Goal: Task Accomplishment & Management: Use online tool/utility

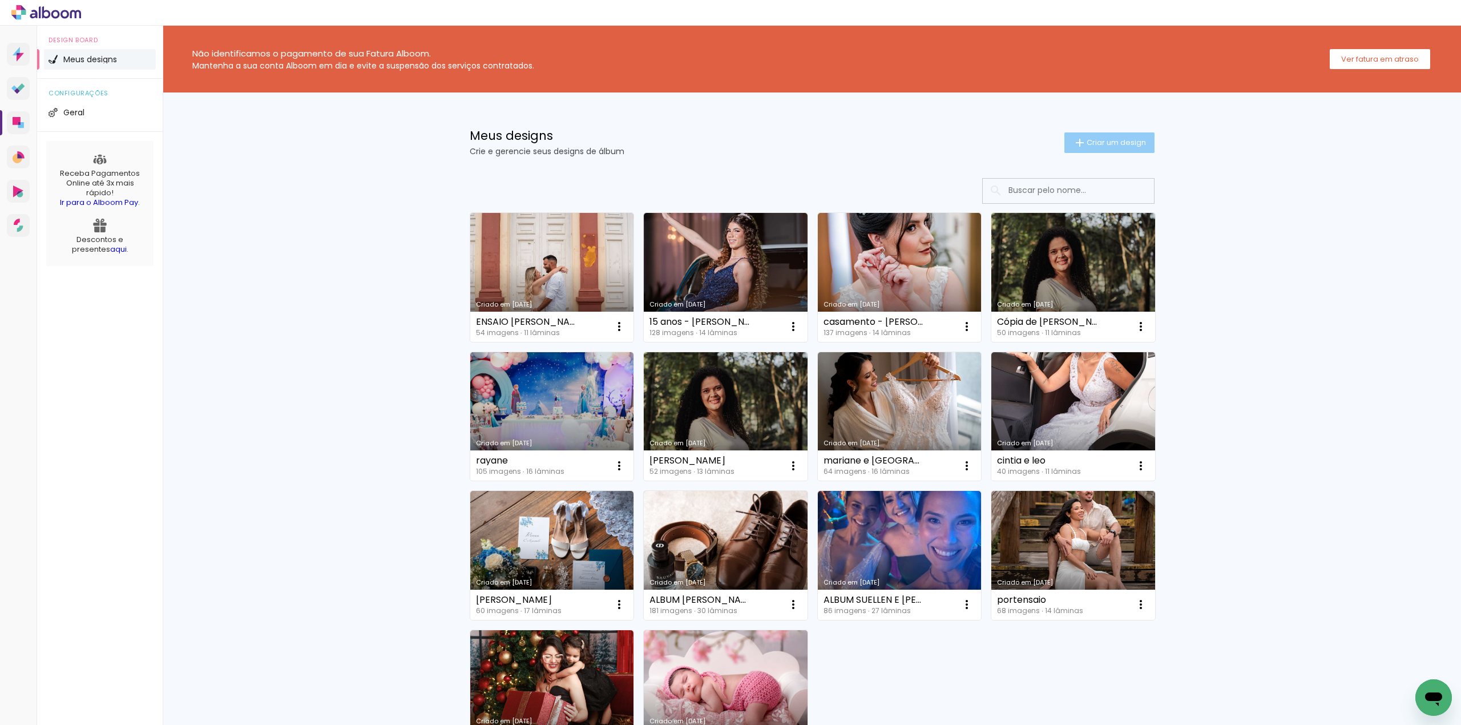
click at [1101, 142] on span "Criar um design" at bounding box center [1116, 142] width 59 height 7
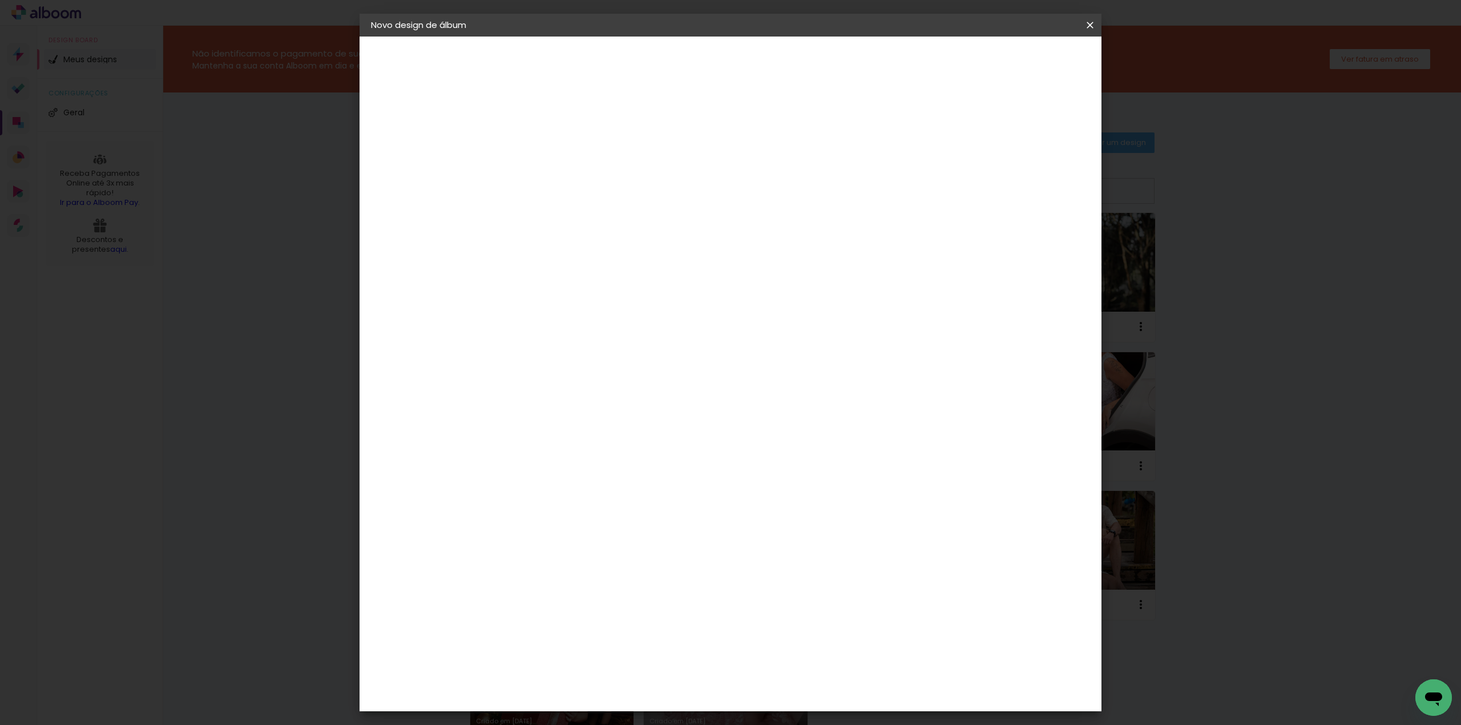
click at [0, 0] on div at bounding box center [0, 0] width 0 height 0
click at [558, 147] on input at bounding box center [558, 153] width 0 height 18
click at [558, 152] on input "AUGUSTO 7 ANOS" at bounding box center [558, 153] width 0 height 18
drag, startPoint x: 747, startPoint y: 153, endPoint x: 659, endPoint y: 140, distance: 89.4
click at [0, 0] on div "Informações Dê um título ao seu álbum. Avançar" at bounding box center [0, 0] width 0 height 0
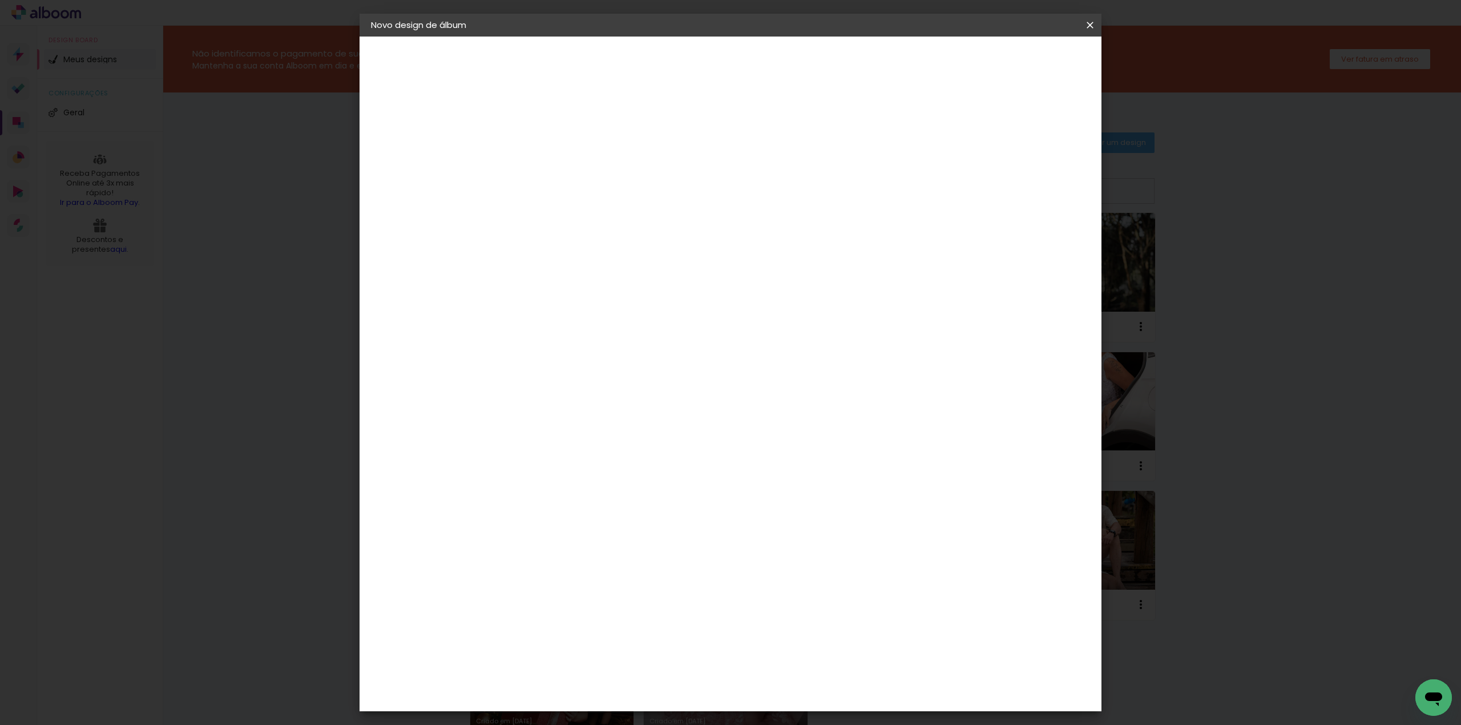
type input "DOUGLAS - AUGUSTO 7 ANOS"
type paper-input "DOUGLAS - AUGUSTO 7 ANOS"
paste input "203047"
type input "203047 - AUGUSTO 7 ANOS"
type paper-input "203047 - AUGUSTO 7 ANOS"
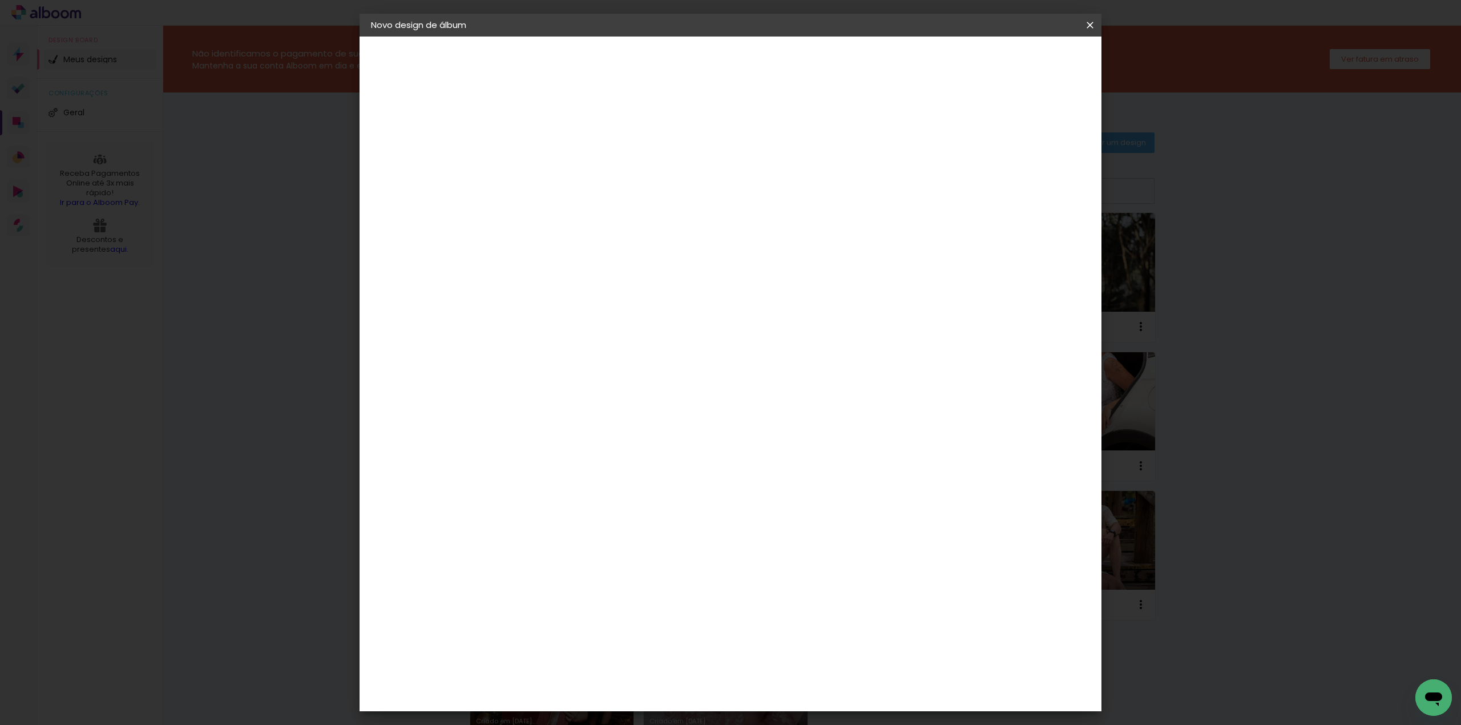
click at [0, 0] on slot "Avançar" at bounding box center [0, 0] width 0 height 0
click at [568, 217] on input at bounding box center [586, 217] width 115 height 14
type input "FUN"
type paper-input "FUN"
click at [580, 255] on div "Funbooks" at bounding box center [571, 257] width 43 height 9
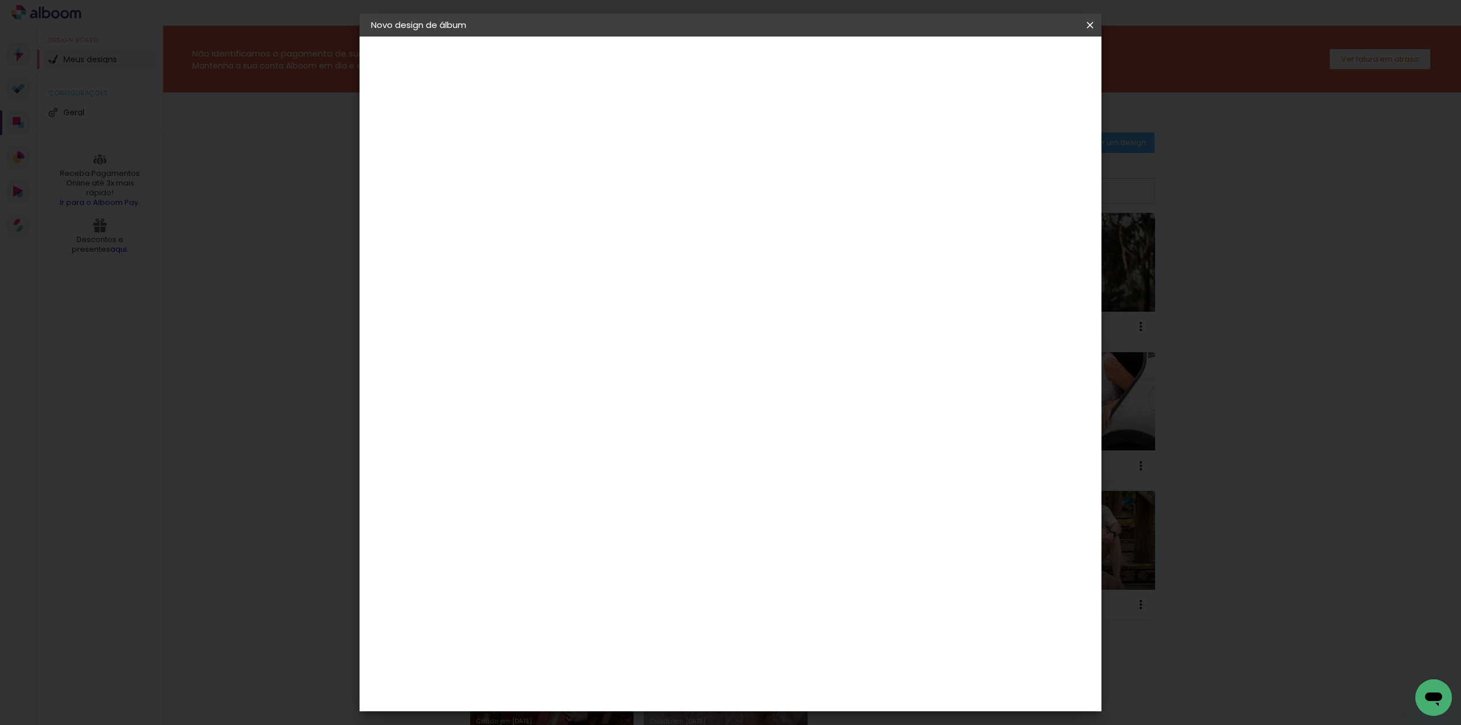
click at [741, 53] on paper-button "Avançar" at bounding box center [713, 60] width 56 height 19
click at [635, 503] on span "30 × 30" at bounding box center [608, 514] width 53 height 23
click at [0, 0] on slot "Avançar" at bounding box center [0, 0] width 0 height 0
click at [1016, 60] on span "Iniciar design" at bounding box center [990, 61] width 52 height 8
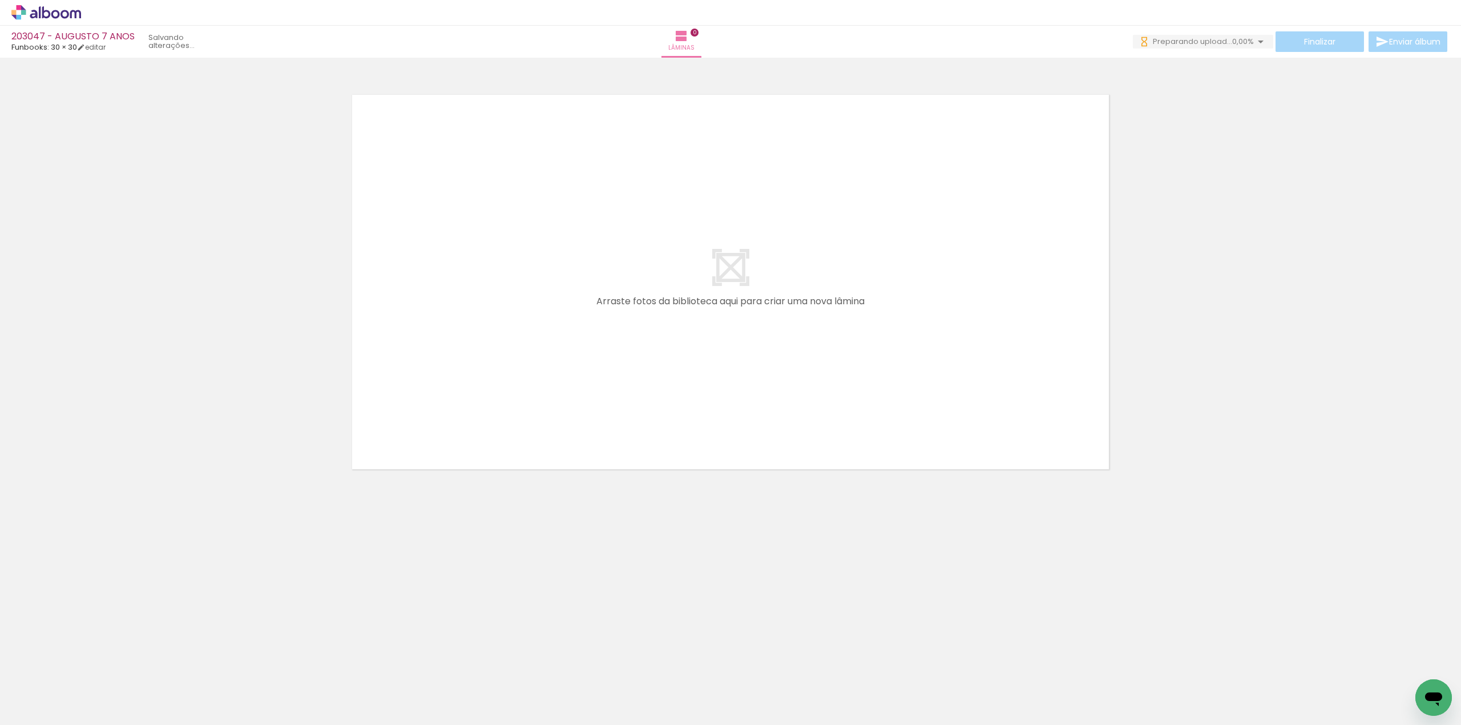
scroll to position [0, 2023]
click at [1254, 39] on iron-icon at bounding box center [1261, 42] width 14 height 14
click at [808, 191] on quentale-layouter at bounding box center [730, 282] width 765 height 382
click at [51, 17] on icon at bounding box center [46, 12] width 70 height 15
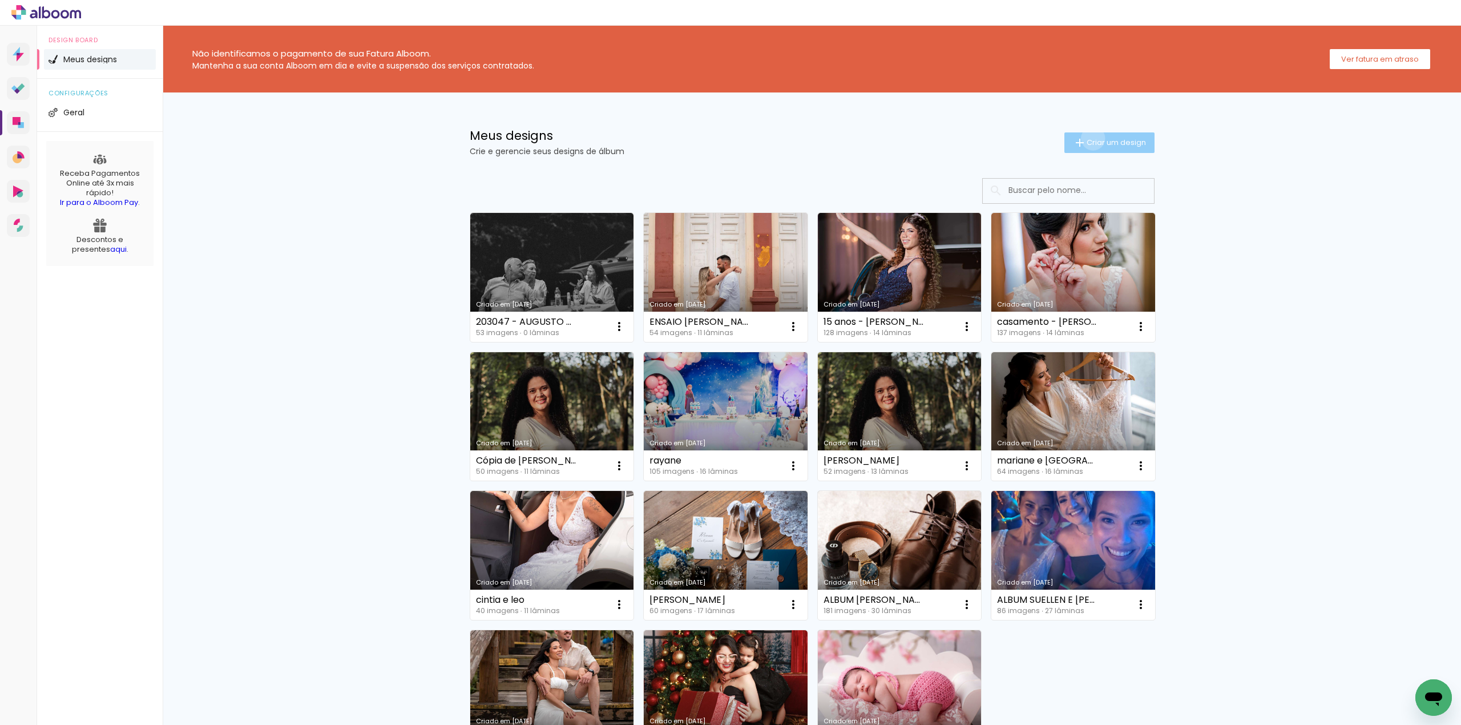
click at [1087, 139] on span "Criar um design" at bounding box center [1116, 142] width 59 height 7
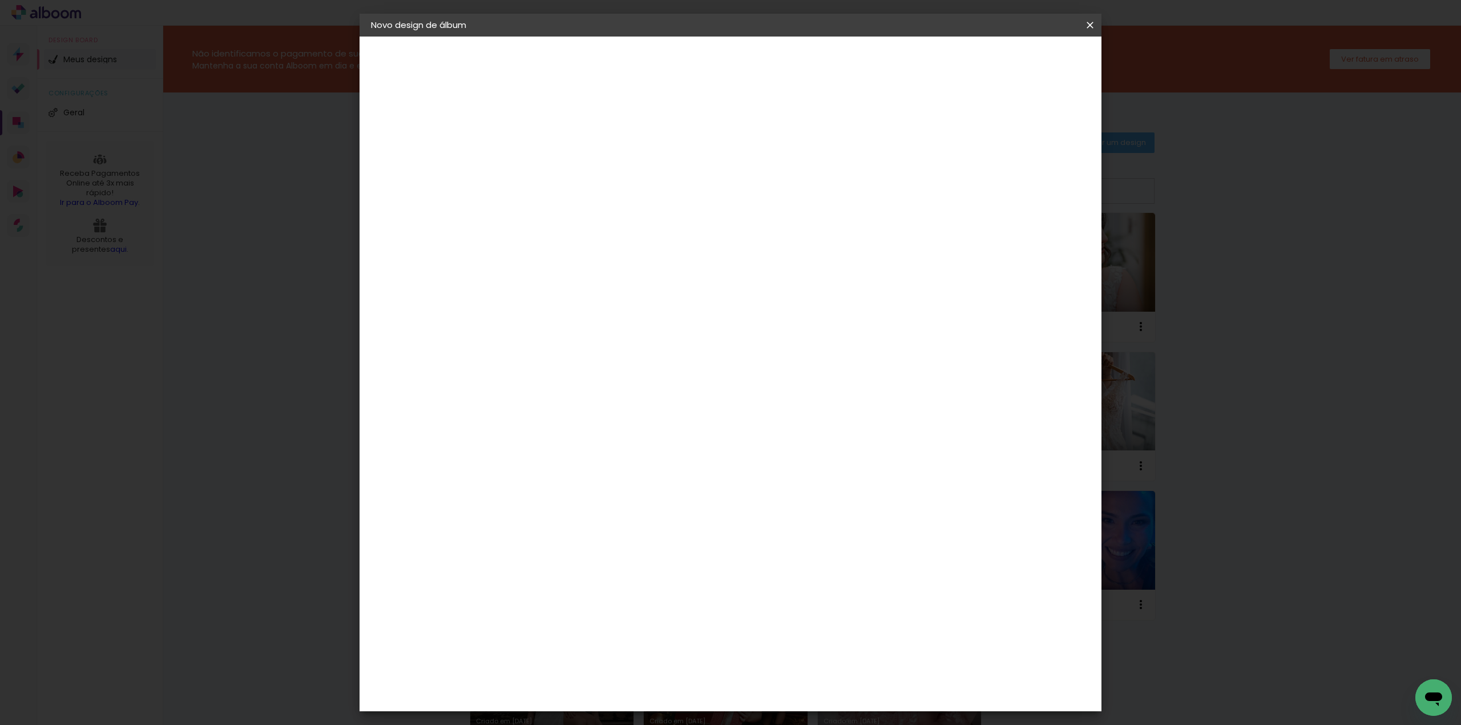
click at [558, 155] on input at bounding box center [558, 153] width 0 height 18
click at [0, 0] on iron-icon at bounding box center [0, 0] width 0 height 0
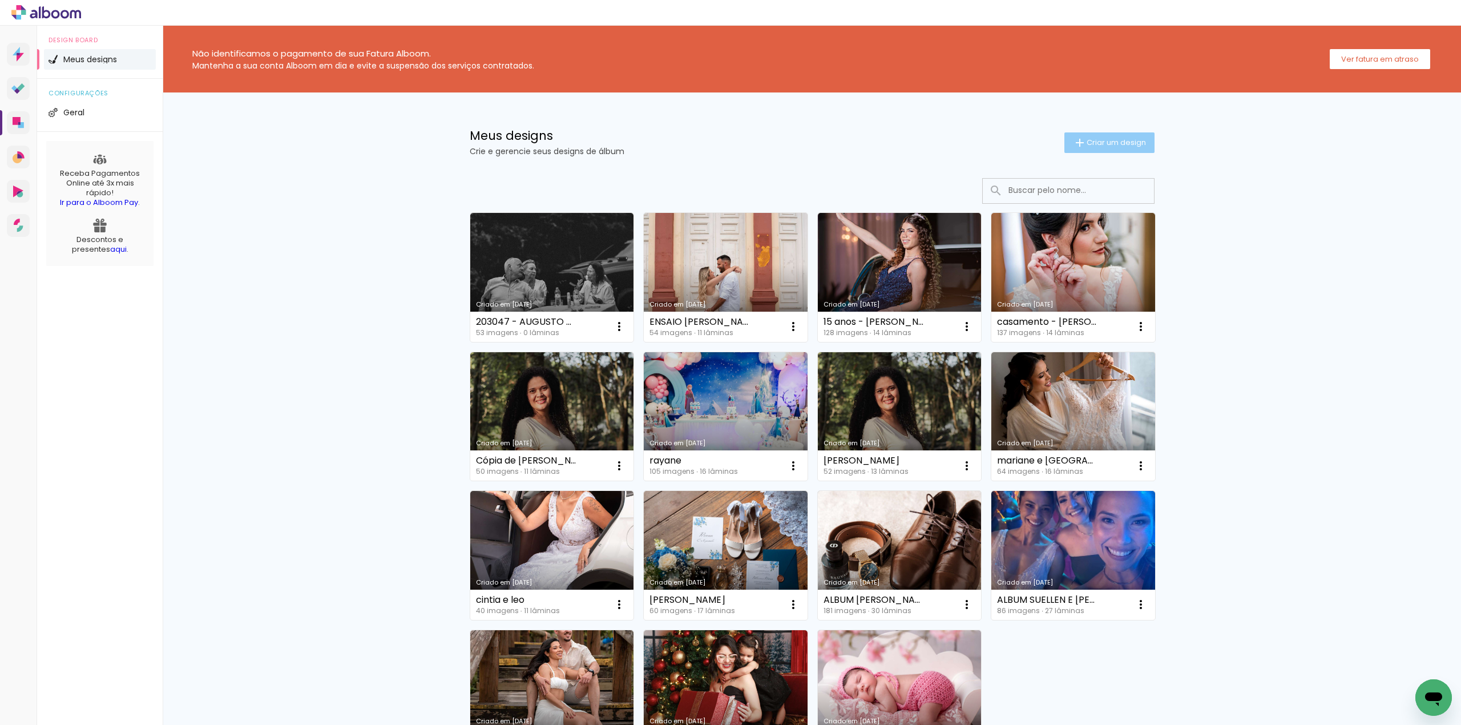
click at [1087, 140] on span "Criar um design" at bounding box center [1116, 142] width 59 height 7
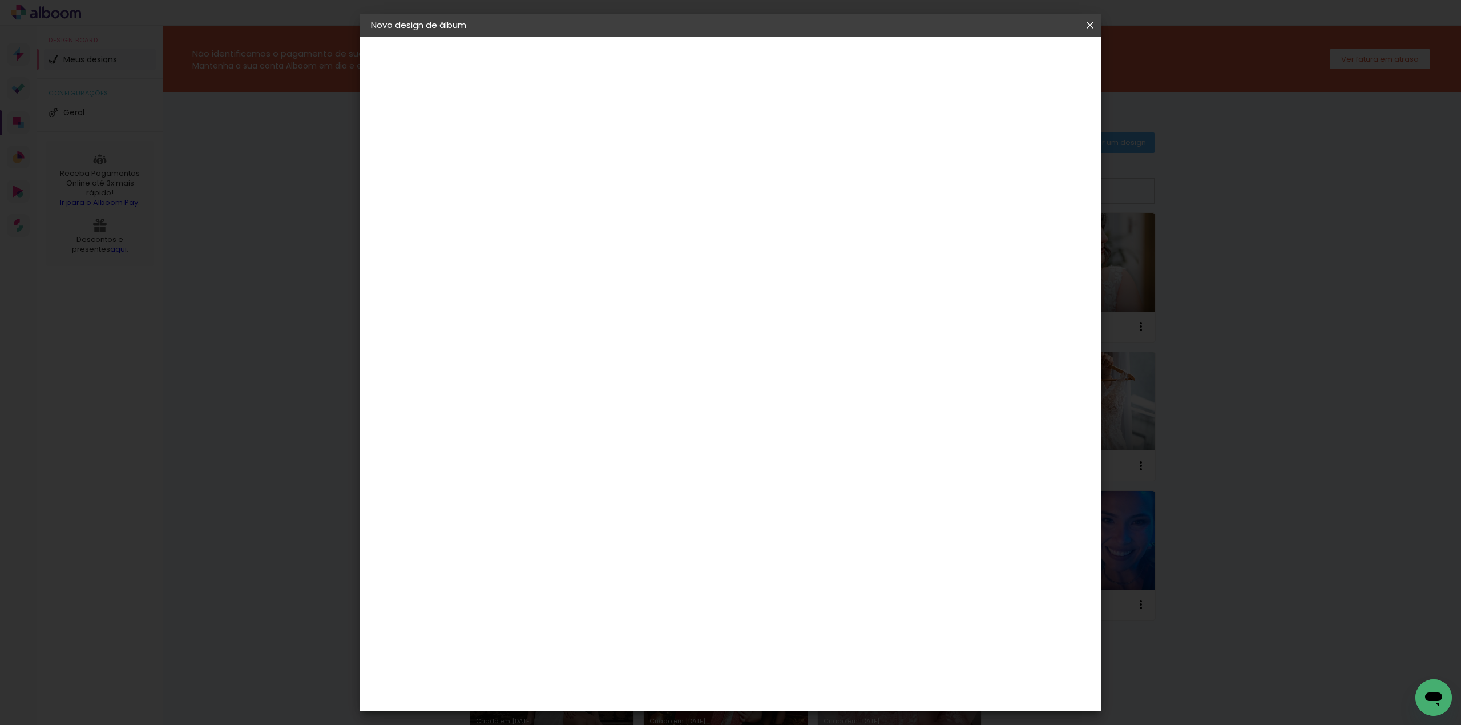
click at [558, 155] on input at bounding box center [558, 153] width 0 height 18
type input "203048 -"
type paper-input "203048 -"
paste input "CONSTANCE 2 ANOS"
type input "203048 - CONSTANCE 2 ANOS"
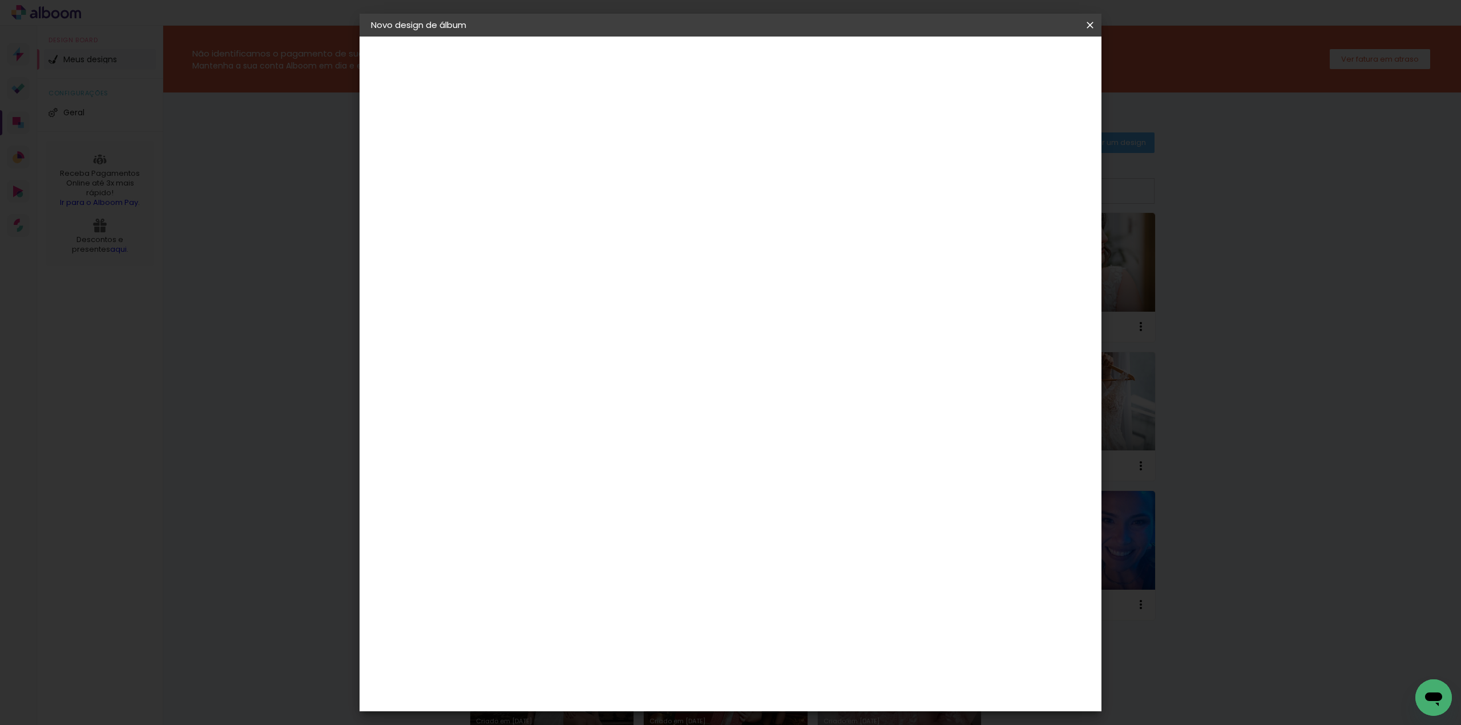
type paper-input "203048 - CONSTANCE 2 ANOS"
click at [0, 0] on slot "Avançar" at bounding box center [0, 0] width 0 height 0
click at [572, 218] on input at bounding box center [586, 217] width 115 height 14
type input "fun"
type paper-input "fun"
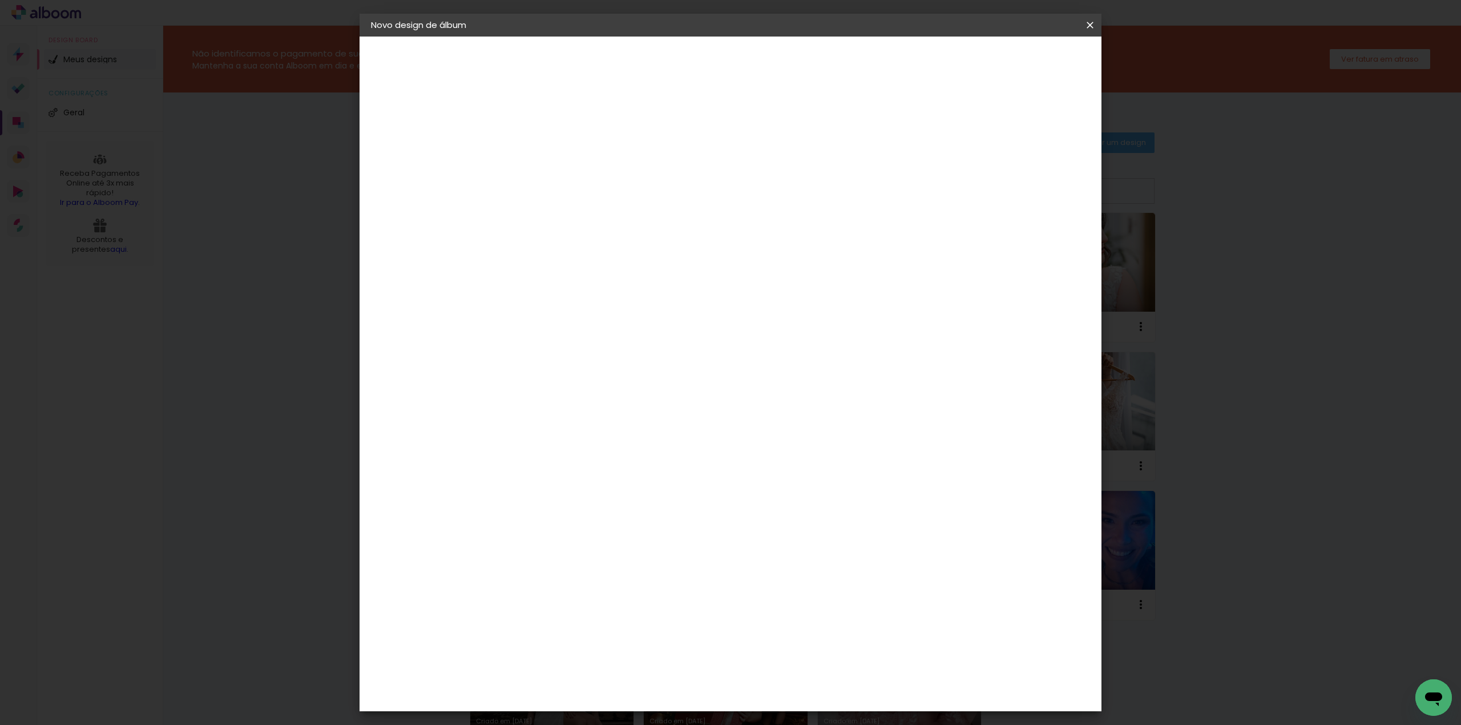
click at [578, 261] on div "Funbooks" at bounding box center [571, 257] width 43 height 9
click at [0, 0] on slot "Avançar" at bounding box center [0, 0] width 0 height 0
drag, startPoint x: 734, startPoint y: 414, endPoint x: 740, endPoint y: 414, distance: 5.7
click at [635, 503] on span "30 × 30" at bounding box center [608, 514] width 53 height 23
click at [744, 53] on paper-button "Avançar" at bounding box center [716, 60] width 56 height 19
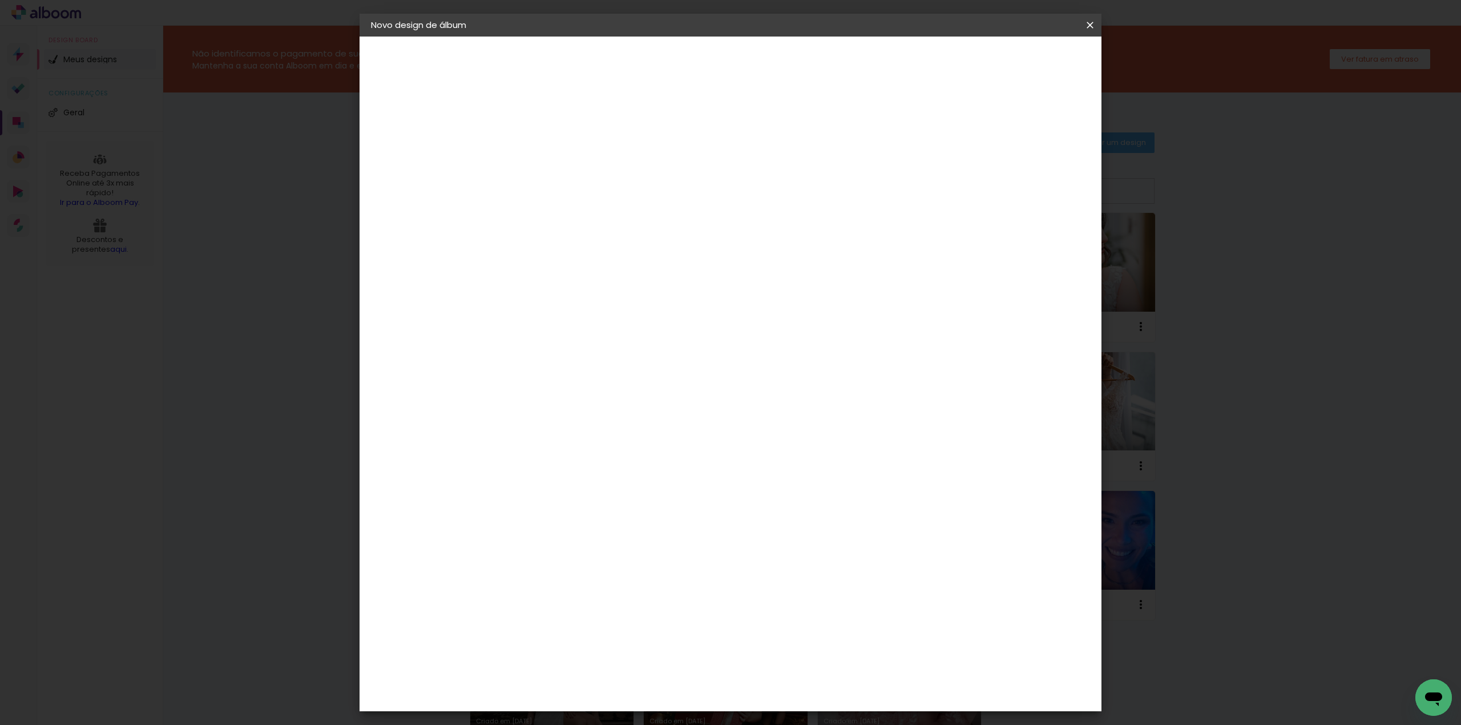
click at [1016, 64] on span "Iniciar design" at bounding box center [990, 61] width 52 height 8
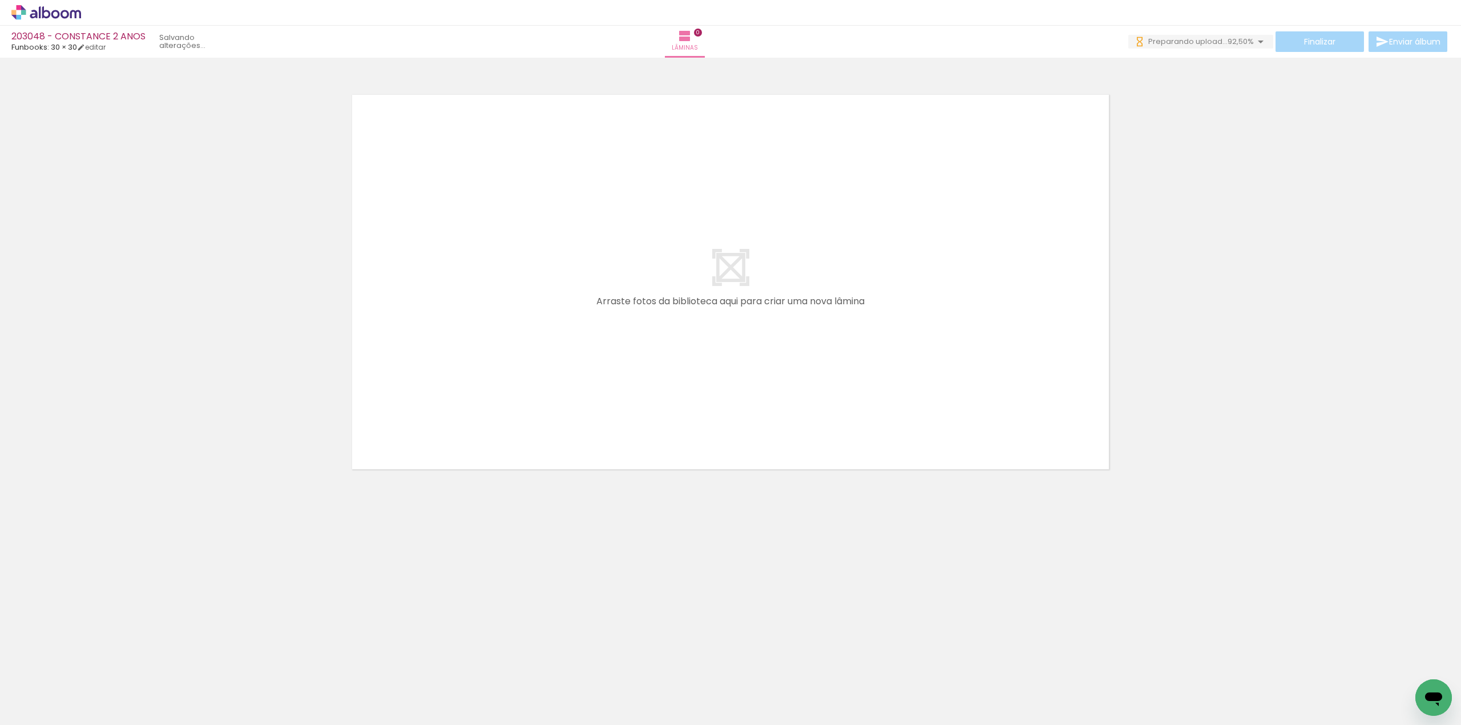
click at [1445, 701] on div "Abrir janela de mensagens" at bounding box center [1434, 697] width 34 height 34
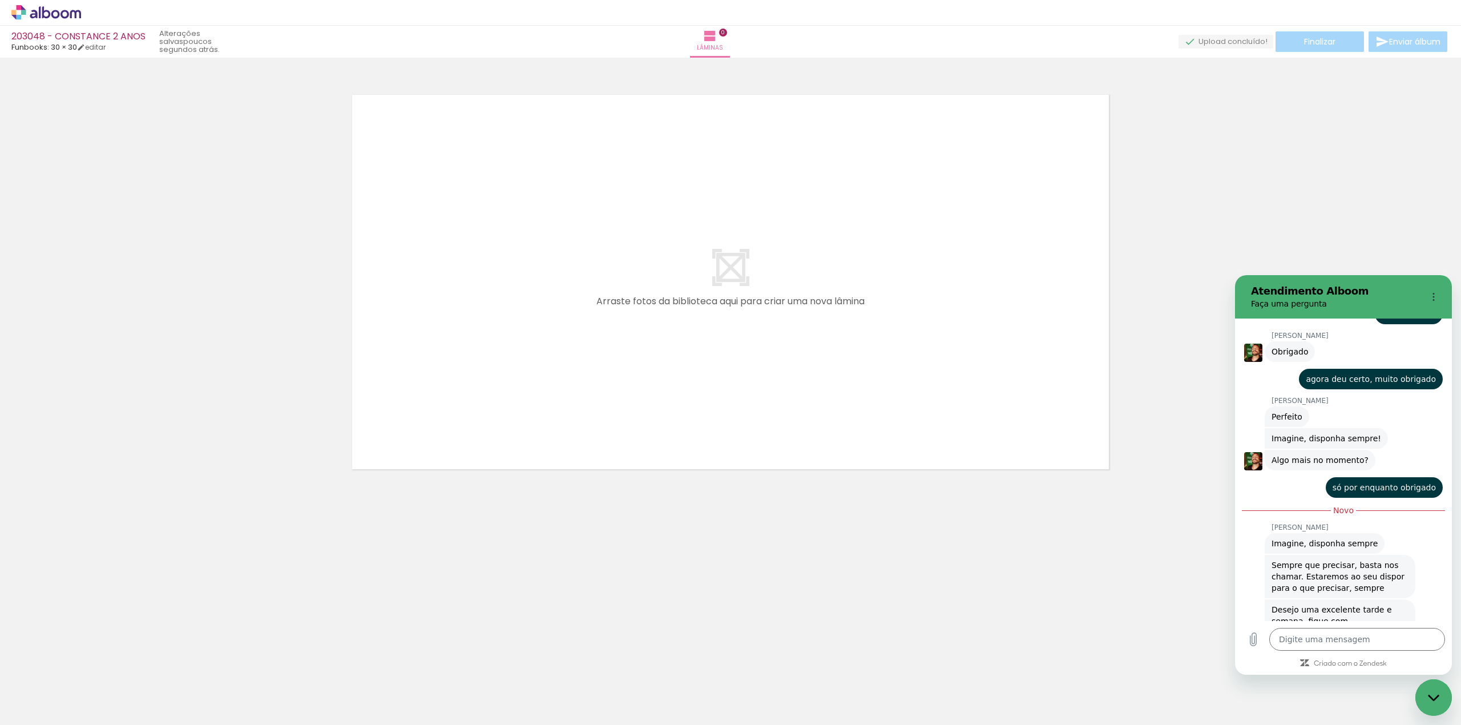
scroll to position [1578, 0]
type textarea "x"
click at [54, 14] on icon at bounding box center [46, 12] width 70 height 15
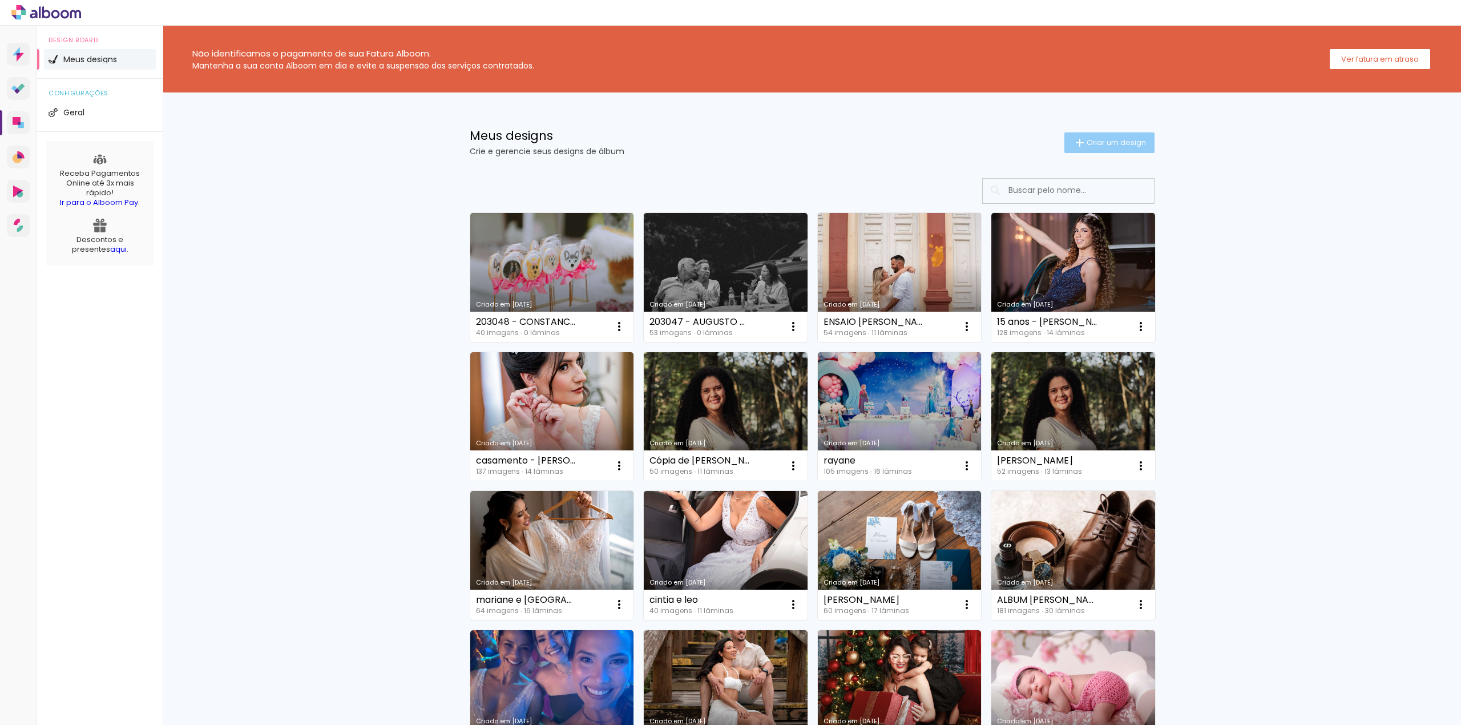
click at [1078, 145] on iron-icon at bounding box center [1080, 143] width 14 height 14
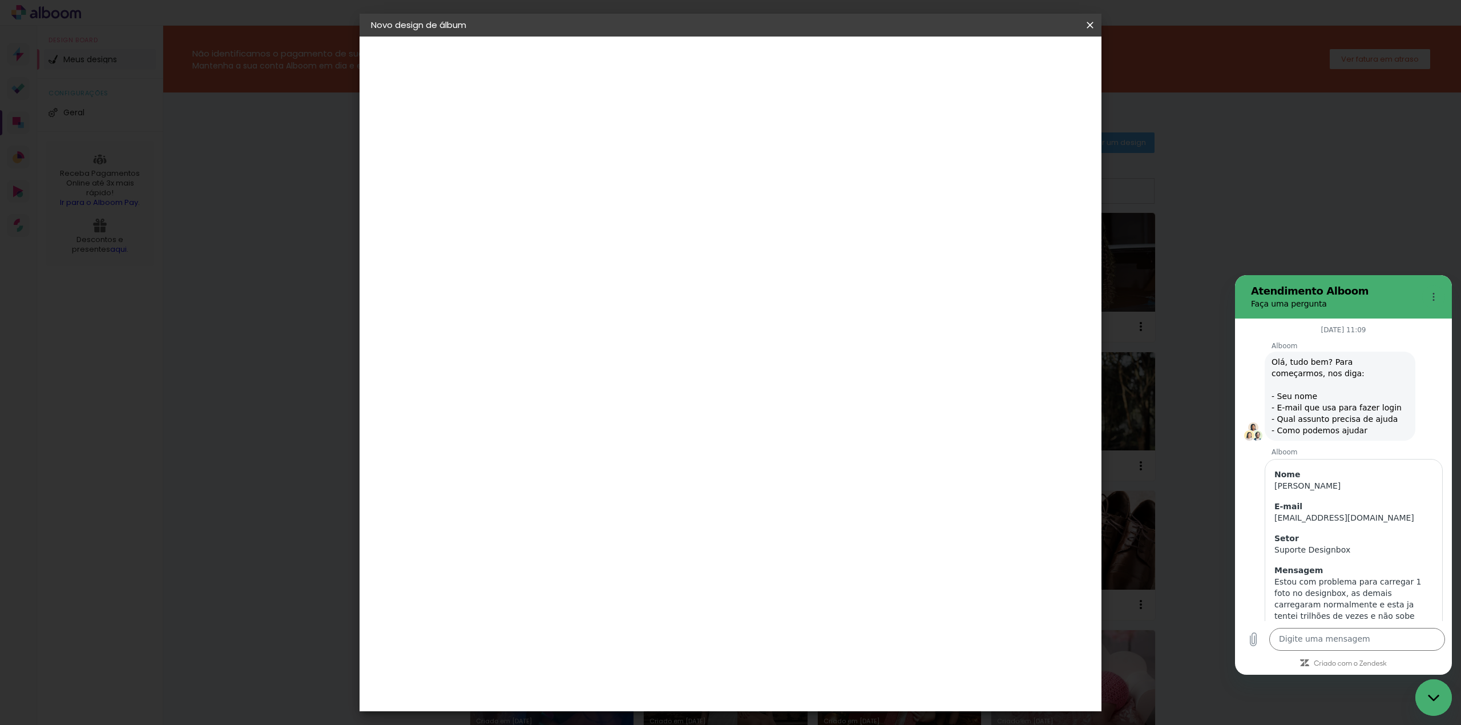
scroll to position [1543, 0]
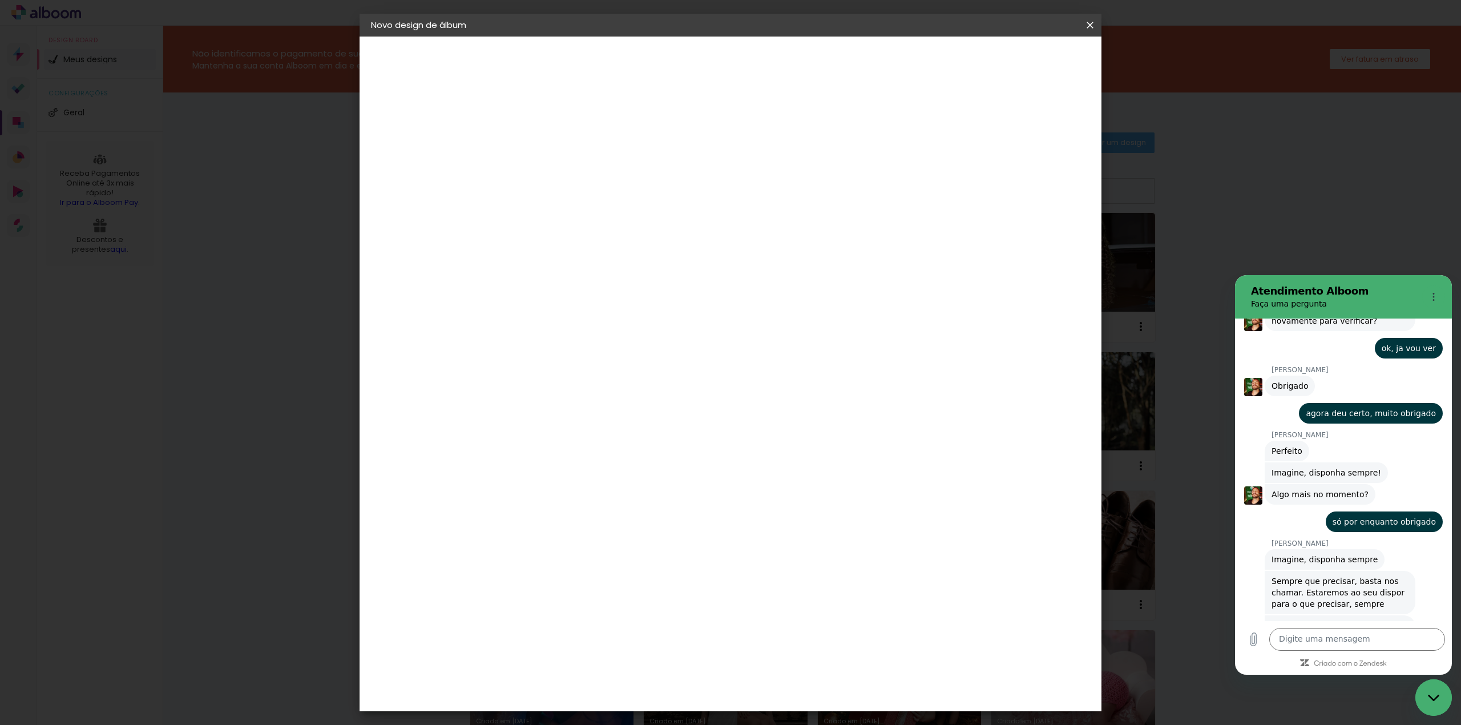
click at [558, 156] on input at bounding box center [558, 153] width 0 height 18
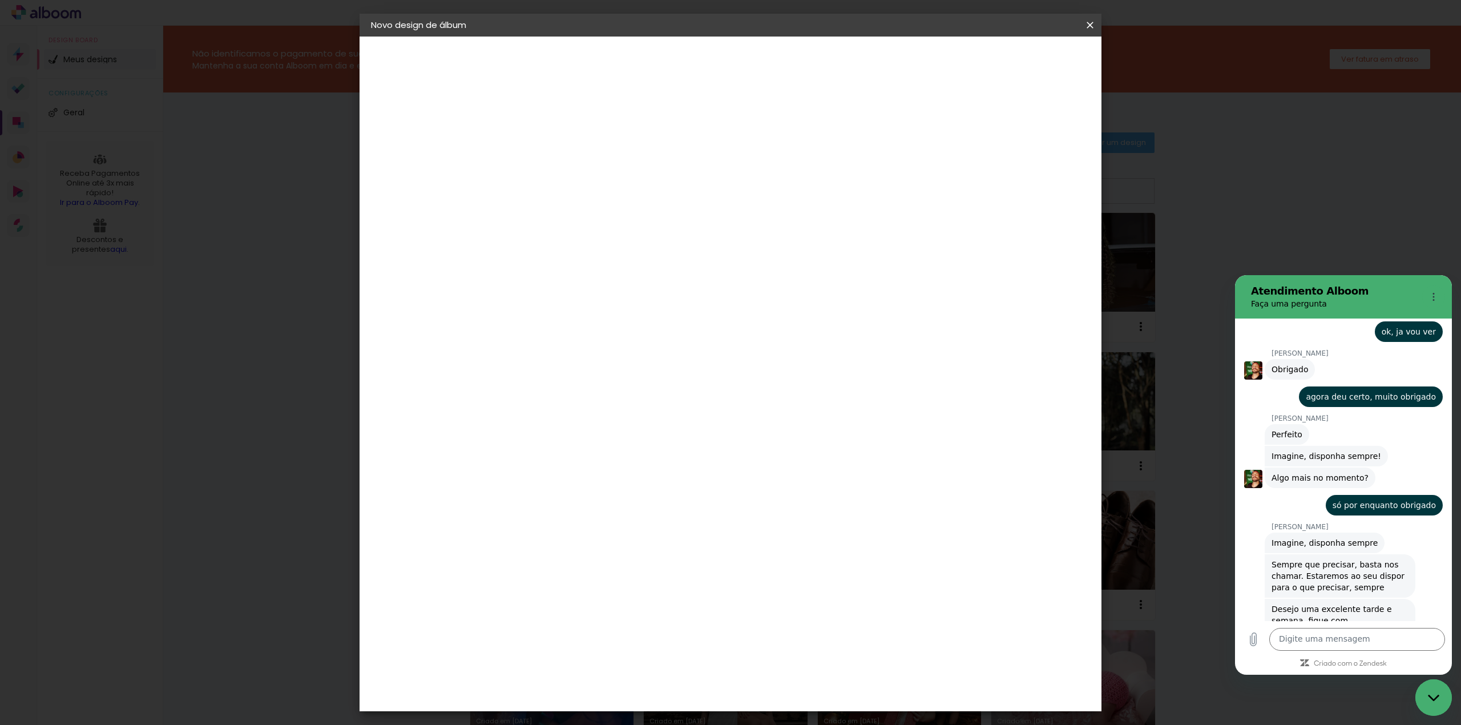
paste input "203049"
type input "203049 -"
type paper-input "203049 -"
paste input "CONSTANCE 3 ANOS"
type input "203049 - CONSTANCE 3 ANOS"
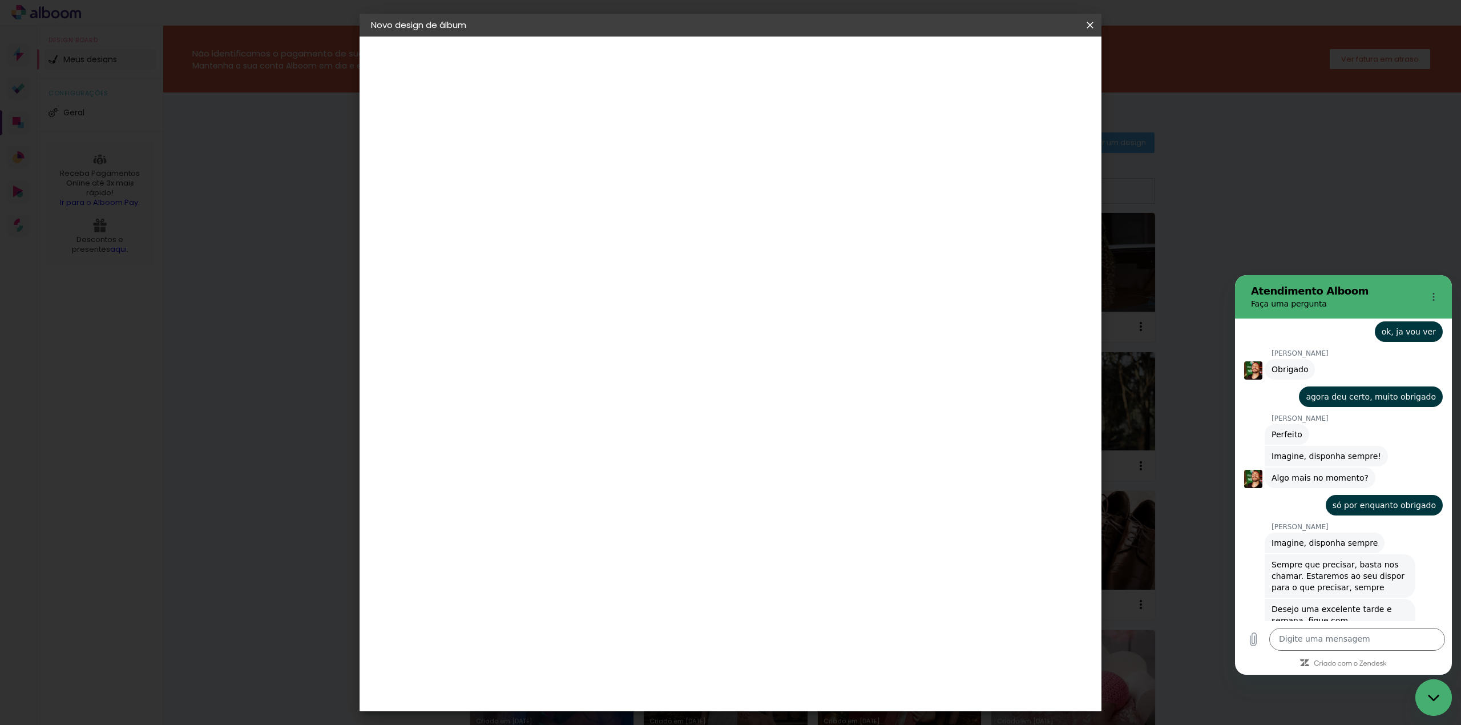
type paper-input "203049 - CONSTANCE 3 ANOS"
click at [0, 0] on slot "Avançar" at bounding box center [0, 0] width 0 height 0
click at [619, 218] on input at bounding box center [586, 217] width 115 height 14
type input "fun"
type paper-input "fun"
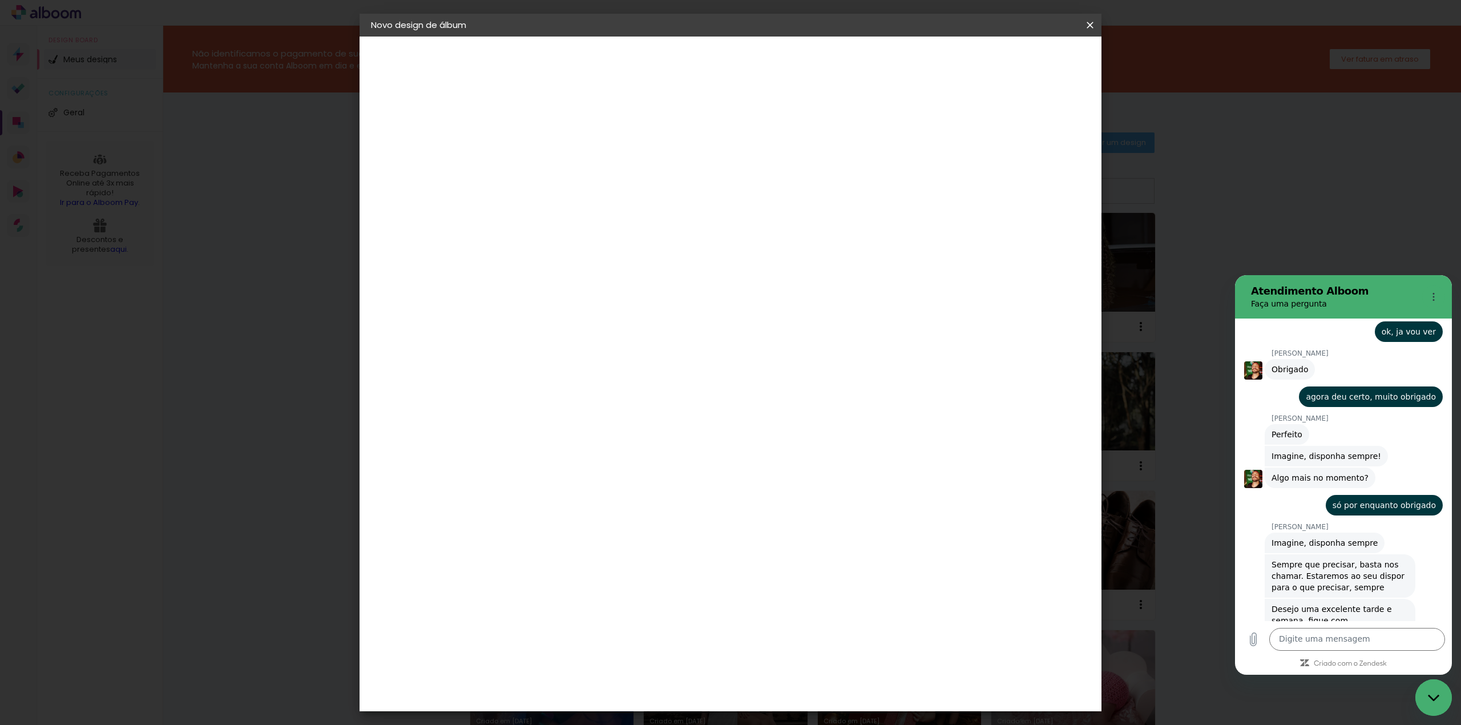
click at [583, 258] on div "Funbooks" at bounding box center [571, 257] width 43 height 9
click at [741, 53] on paper-button "Avançar" at bounding box center [713, 60] width 56 height 19
click at [635, 503] on span "30 × 30" at bounding box center [608, 514] width 53 height 23
click at [0, 0] on slot "Avançar" at bounding box center [0, 0] width 0 height 0
click at [1016, 57] on span "Iniciar design" at bounding box center [990, 61] width 52 height 8
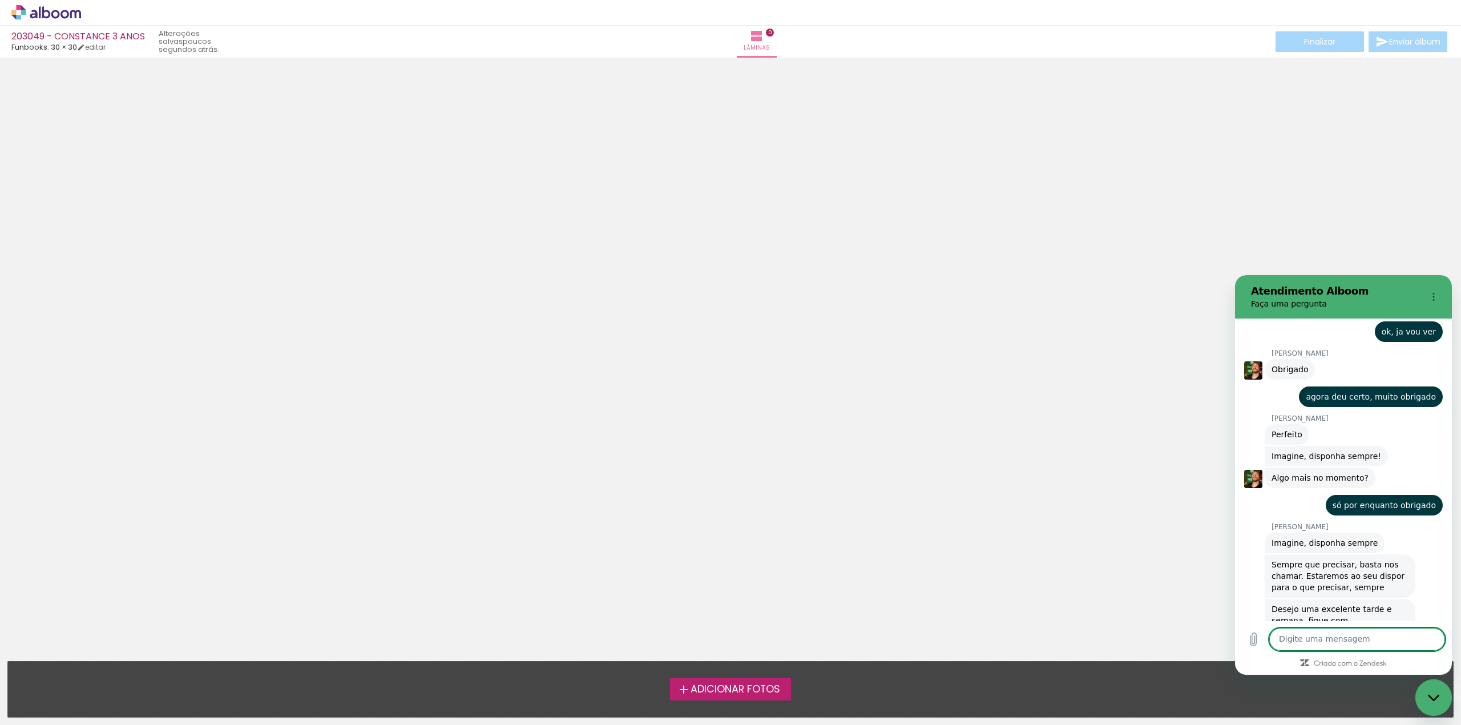
click at [1322, 636] on textarea at bounding box center [1357, 639] width 176 height 23
type textarea "Obrigado uma excelente semana pra vc"
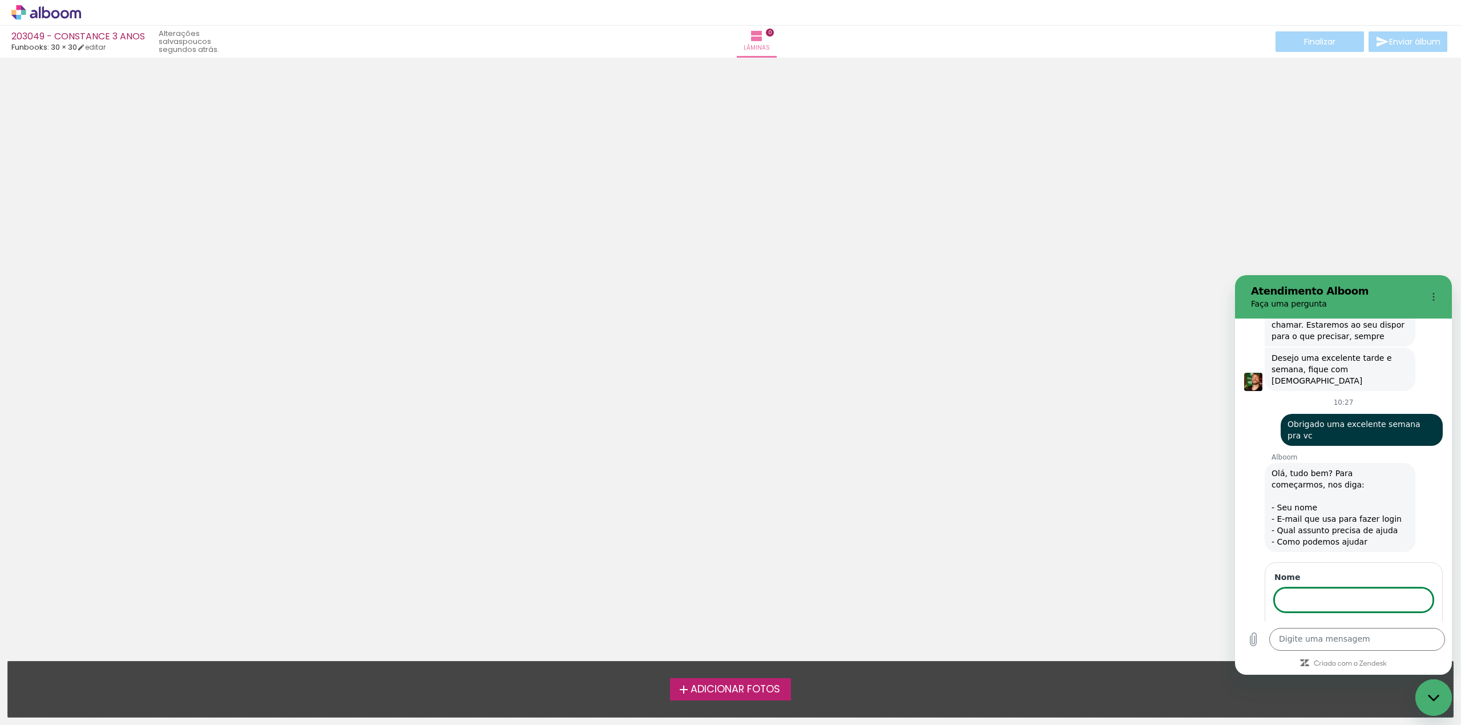
scroll to position [1809, 0]
click at [1378, 294] on h2 "Atendimento Alboom" at bounding box center [1334, 291] width 167 height 14
click at [1438, 692] on div "Fechar janela de mensagens" at bounding box center [1434, 697] width 34 height 34
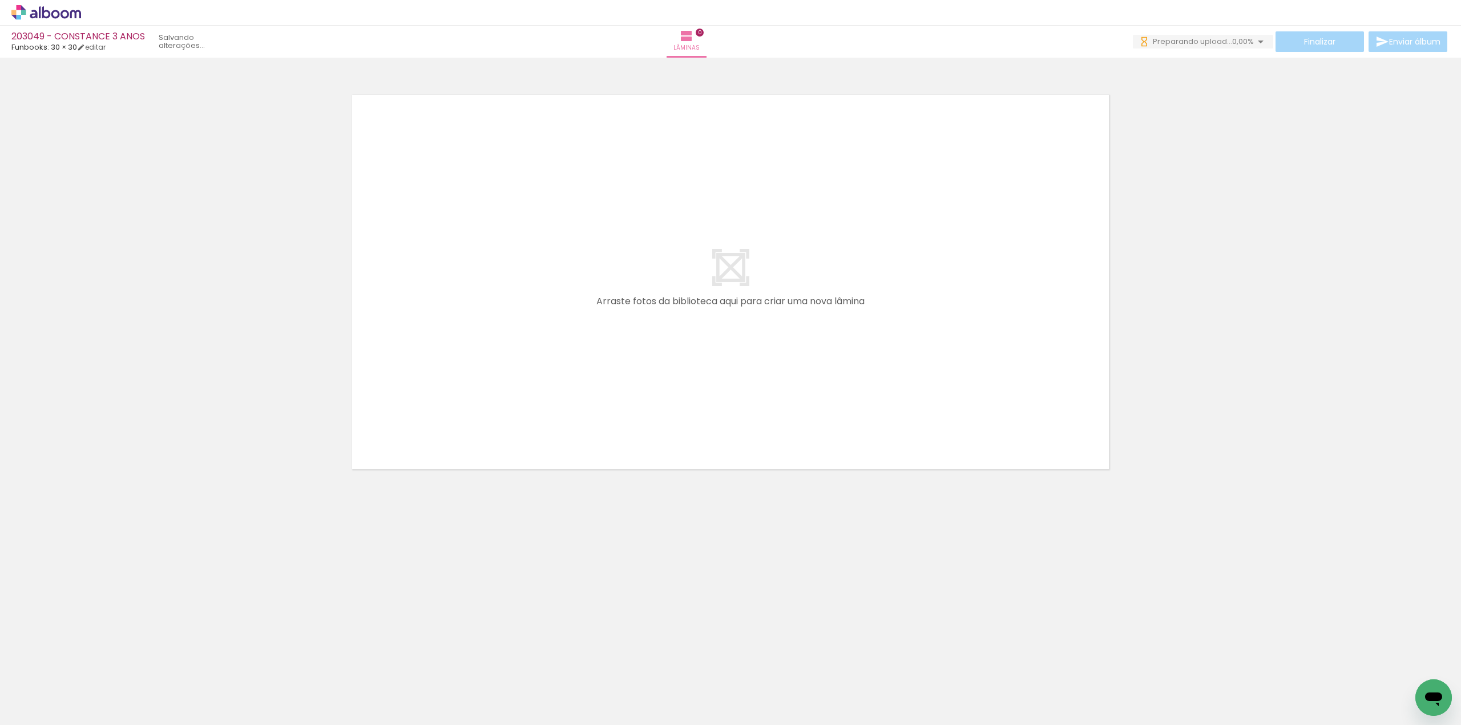
scroll to position [0, 0]
click at [43, 8] on icon at bounding box center [46, 12] width 9 height 12
